Goal: Communication & Community: Answer question/provide support

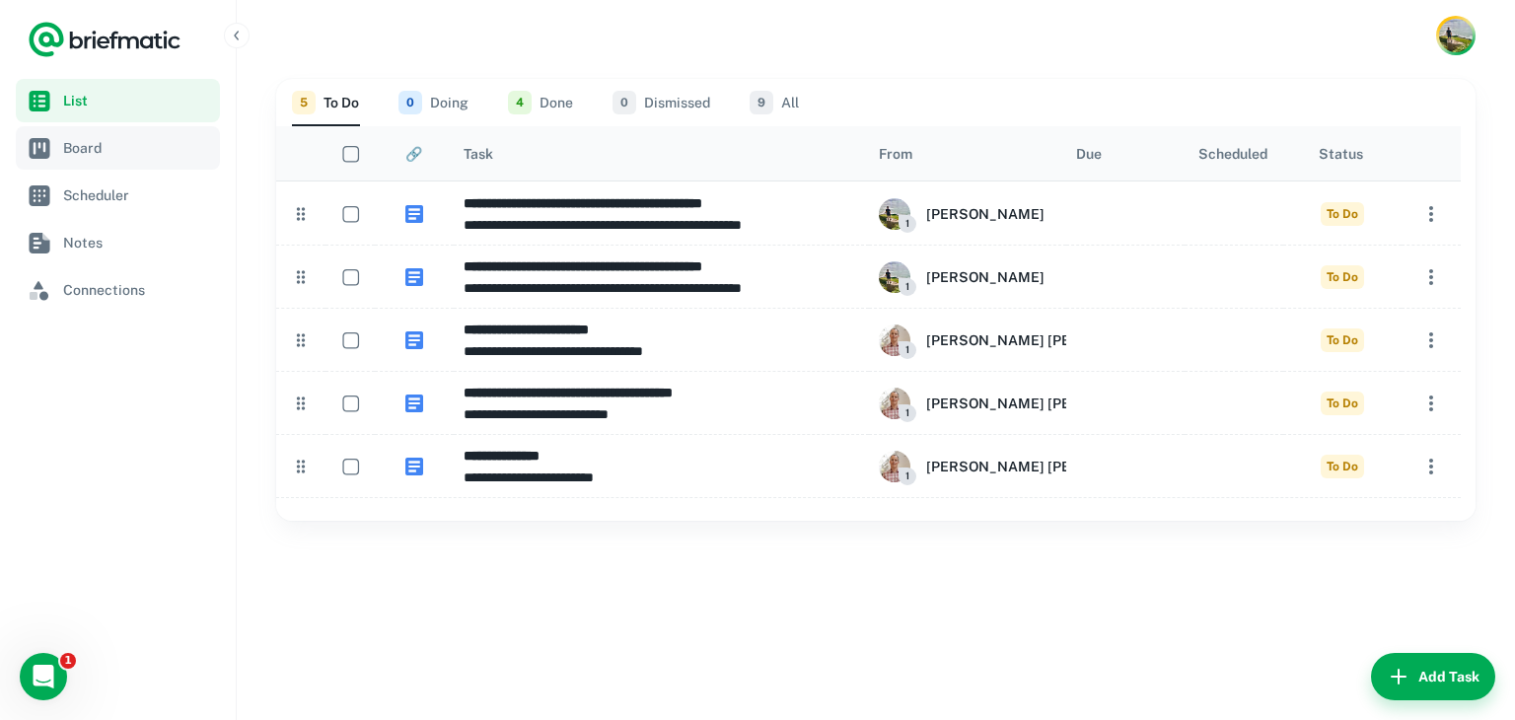
click at [130, 157] on span "Board" at bounding box center [137, 148] width 149 height 22
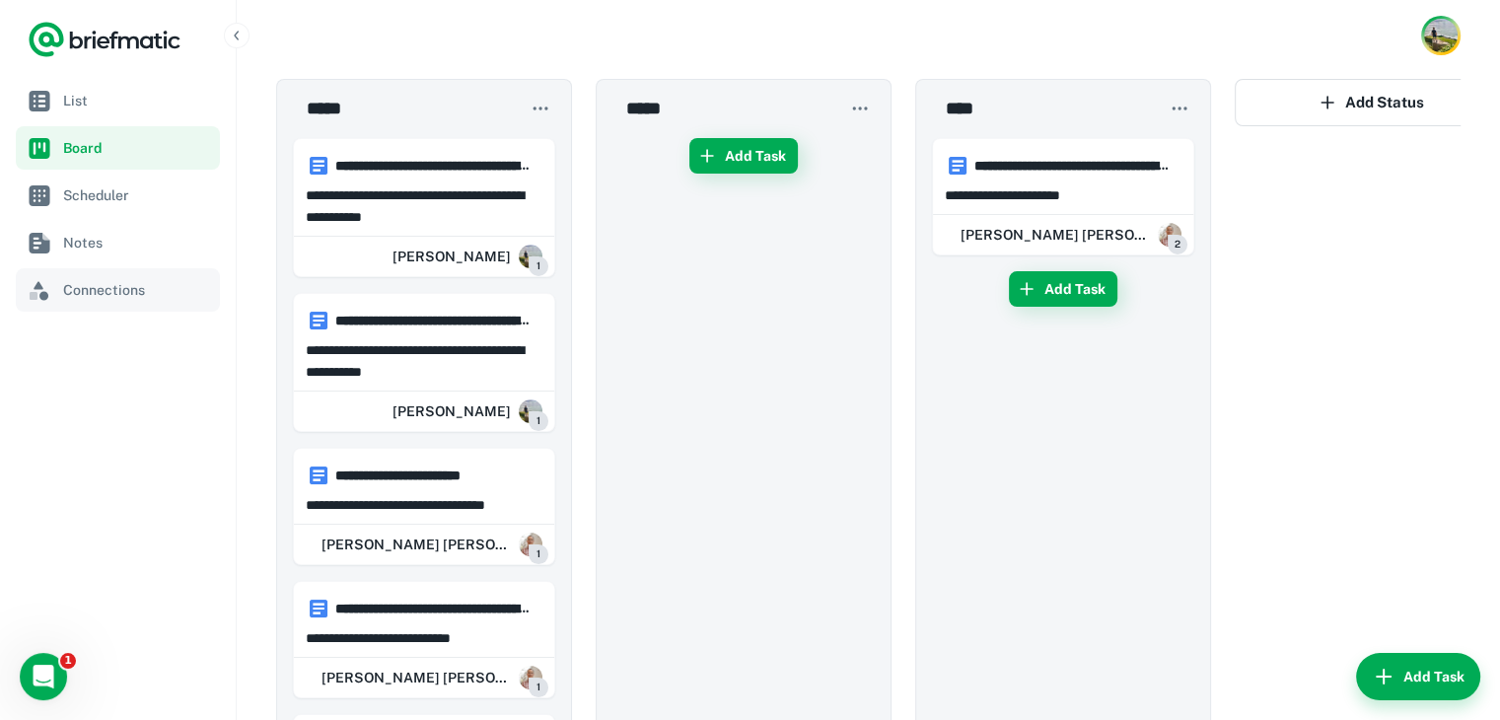
click at [120, 309] on link "Connections" at bounding box center [118, 289] width 204 height 43
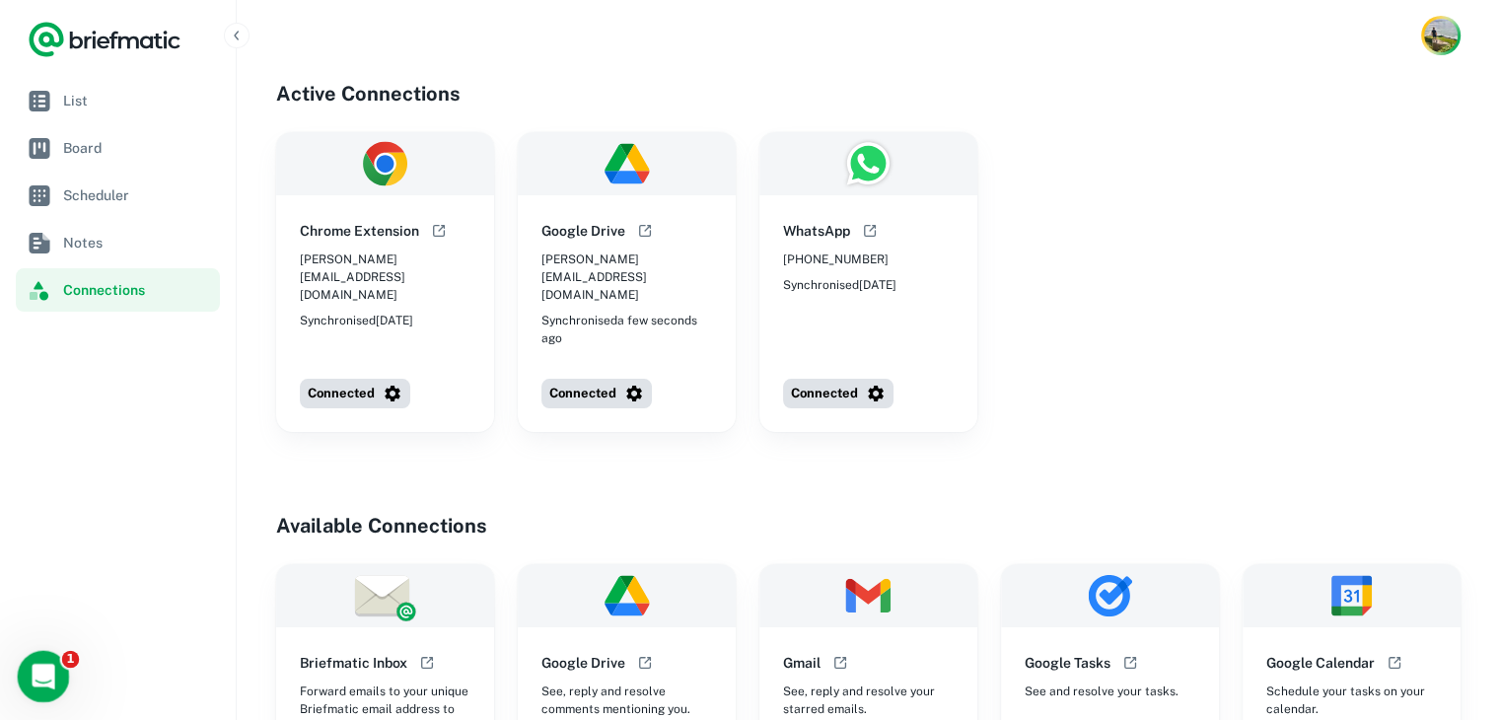
click at [44, 668] on icon "Open Intercom Messenger" at bounding box center [41, 674] width 33 height 33
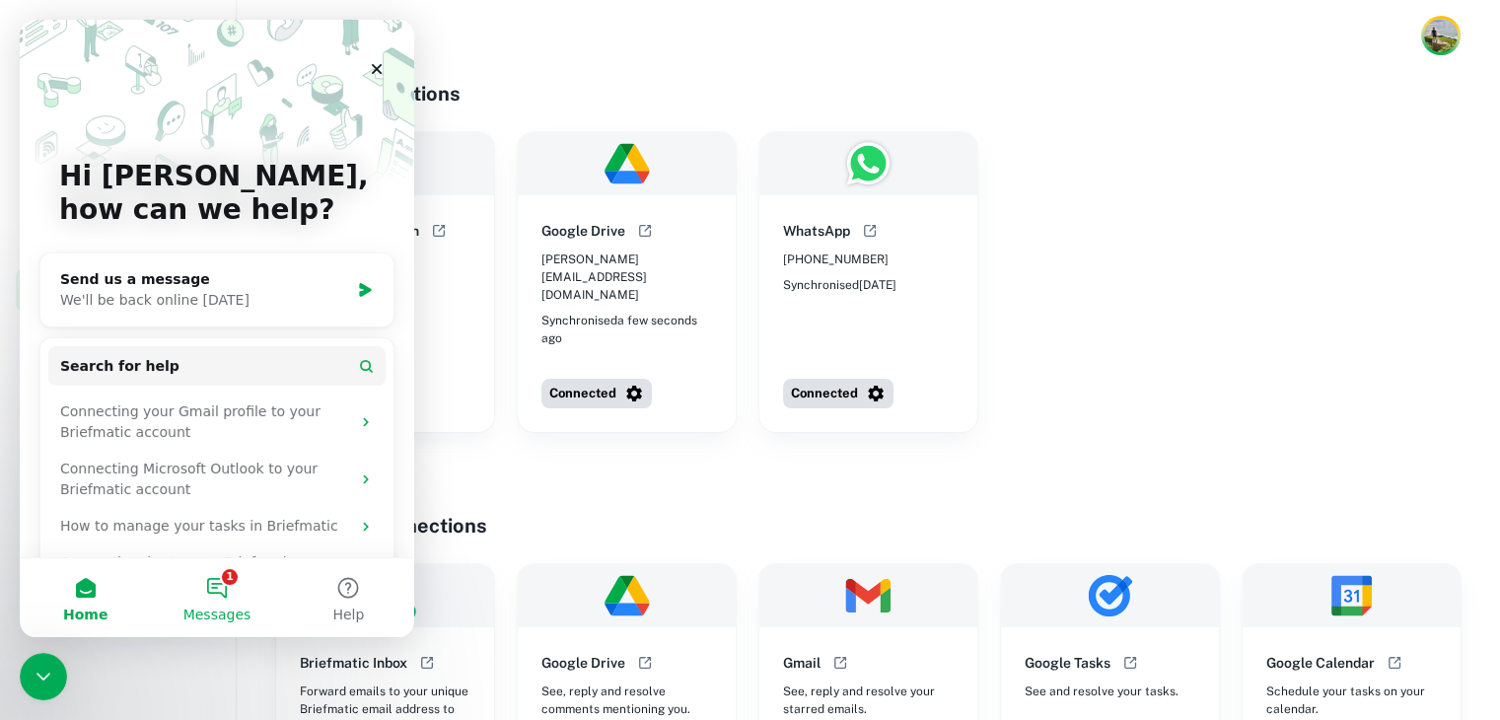
click at [213, 585] on button "1 Messages" at bounding box center [216, 597] width 131 height 79
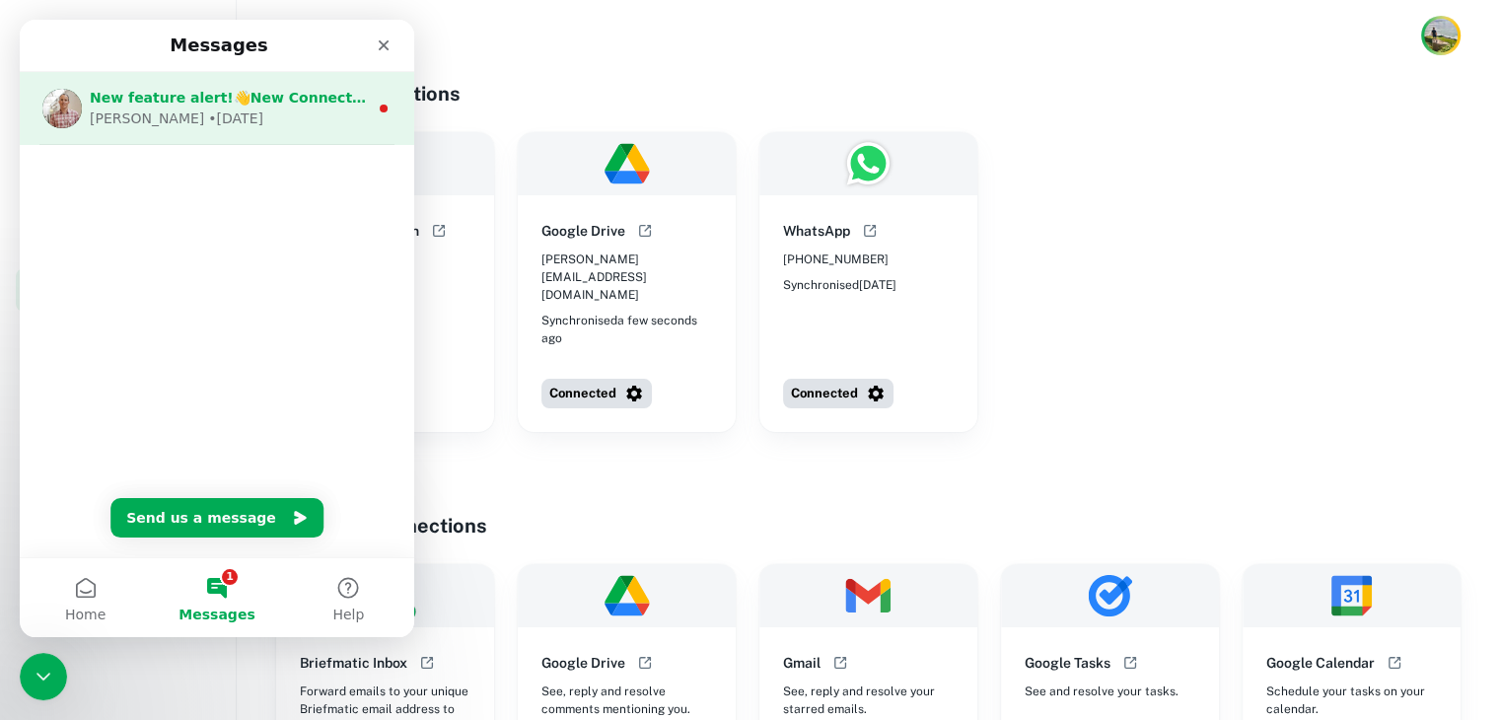
click at [292, 137] on div "New feature alert!👋New Connections available now.👏 Visit the connections tab to…" at bounding box center [217, 108] width 394 height 73
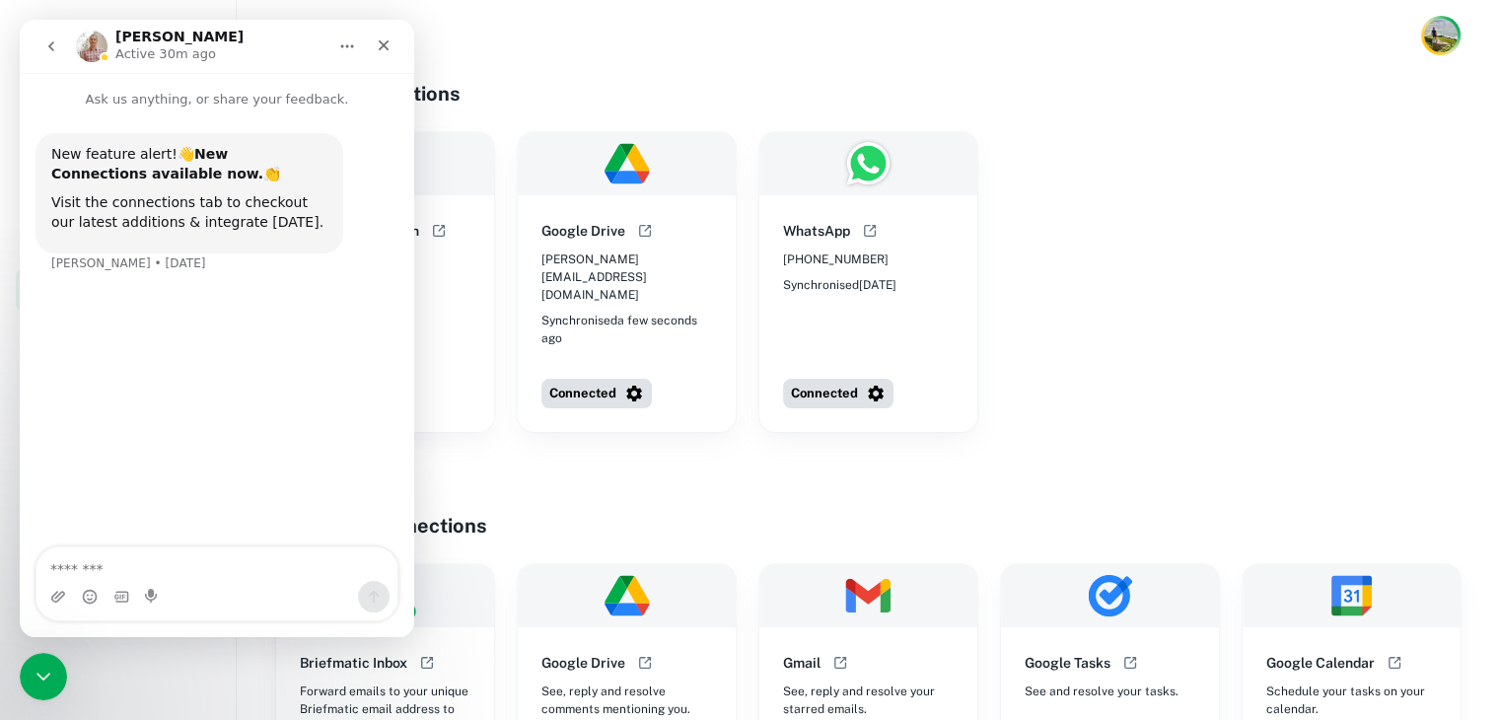
click at [1050, 321] on div "Chrome Extension [PERSON_NAME][EMAIL_ADDRESS][DOMAIN_NAME] Synchronised [DATE] …" at bounding box center [868, 282] width 1184 height 300
click at [382, 42] on icon "Close" at bounding box center [384, 45] width 11 height 11
